Goal: Information Seeking & Learning: Find specific fact

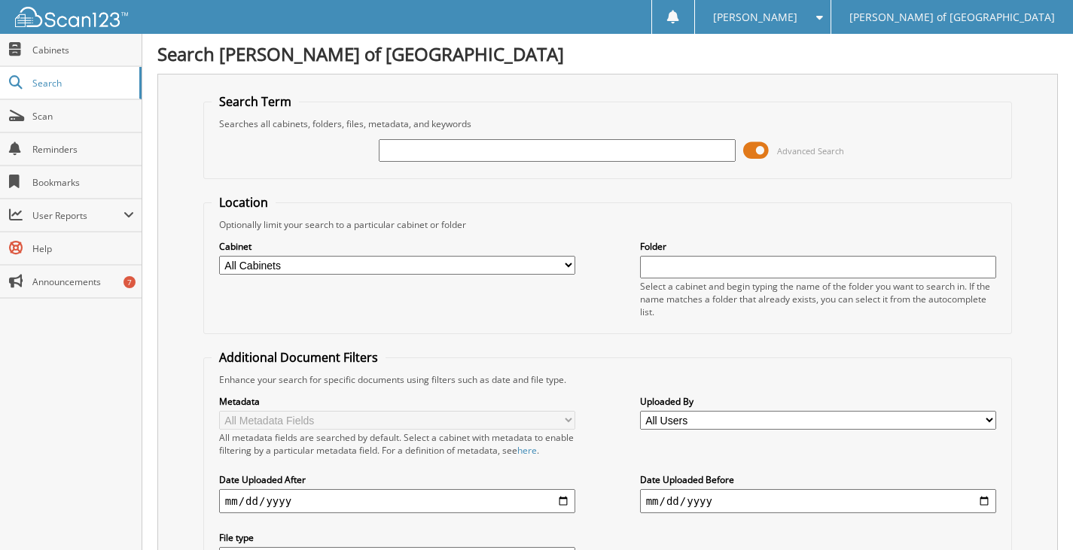
click at [507, 146] on input "text" at bounding box center [557, 150] width 357 height 23
type input "[PERSON_NAME]"
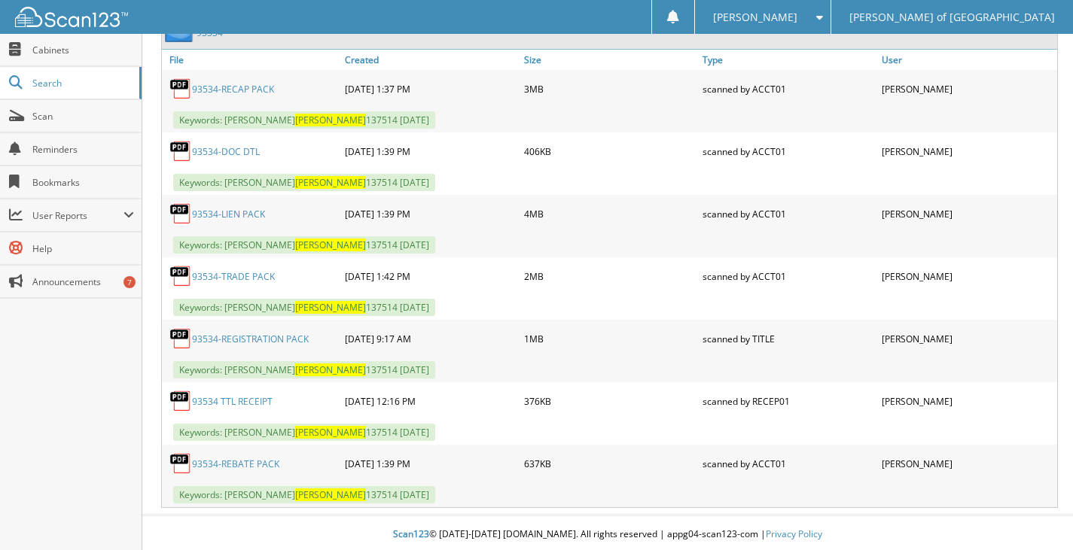
scroll to position [3245, 0]
click at [75, 11] on img at bounding box center [71, 17] width 113 height 20
